Goal: Task Accomplishment & Management: Manage account settings

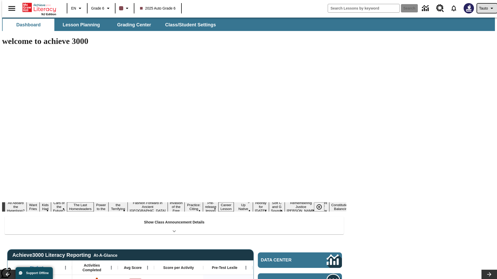
click at [484, 8] on span "Tauto" at bounding box center [483, 8] width 9 height 5
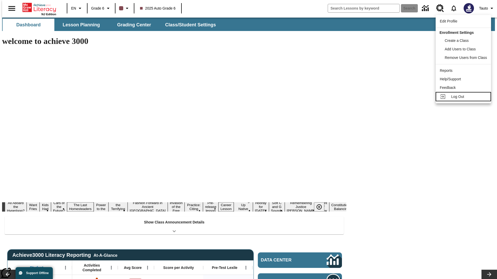
click at [464, 97] on span "Log Out" at bounding box center [457, 97] width 13 height 4
